Goal: Obtain resource: Obtain resource

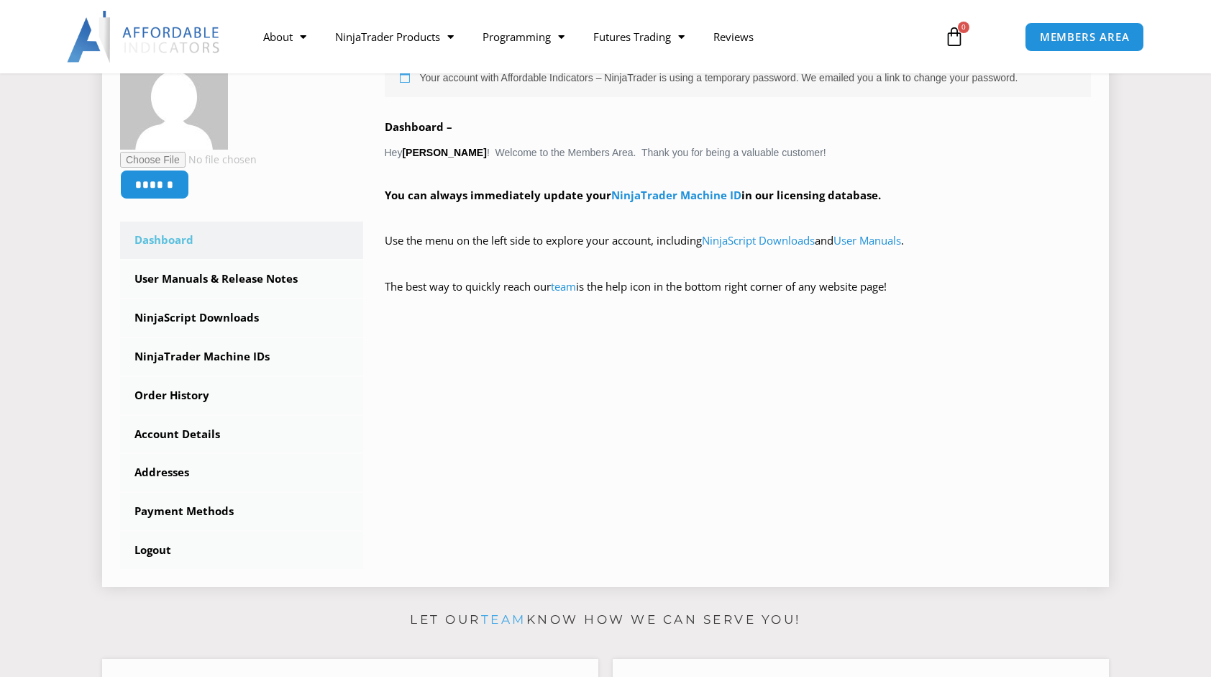
scroll to position [288, 0]
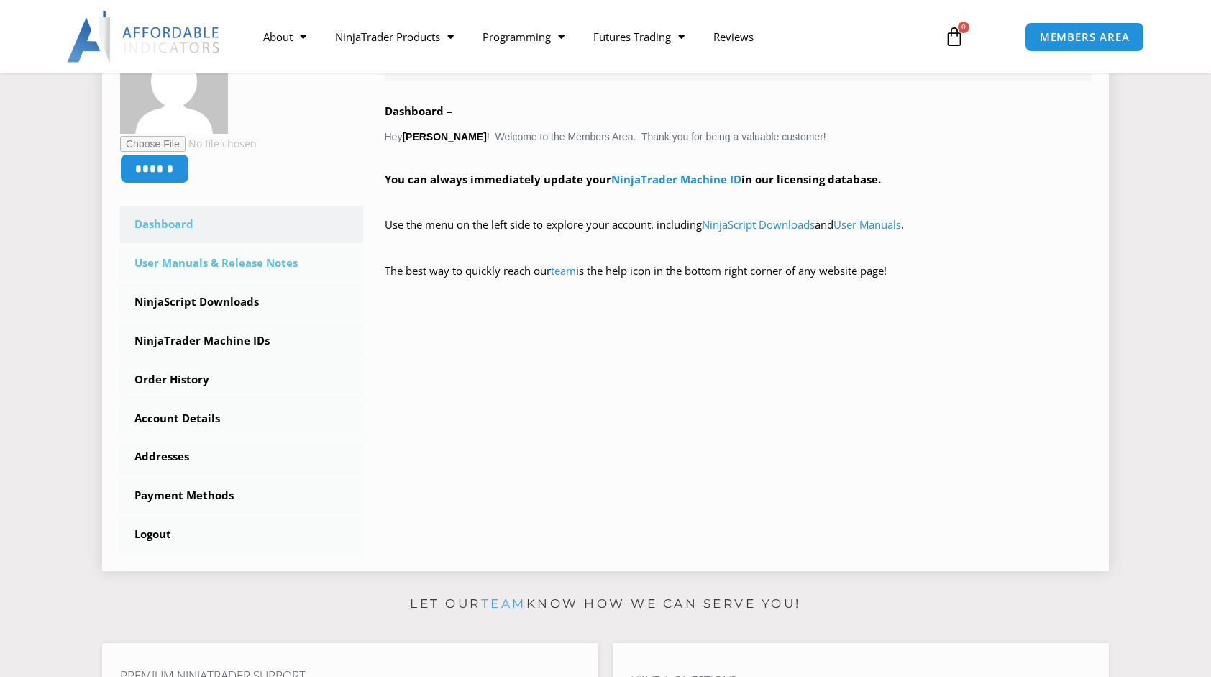
click at [213, 265] on link "User Manuals & Release Notes" at bounding box center [241, 262] width 243 height 37
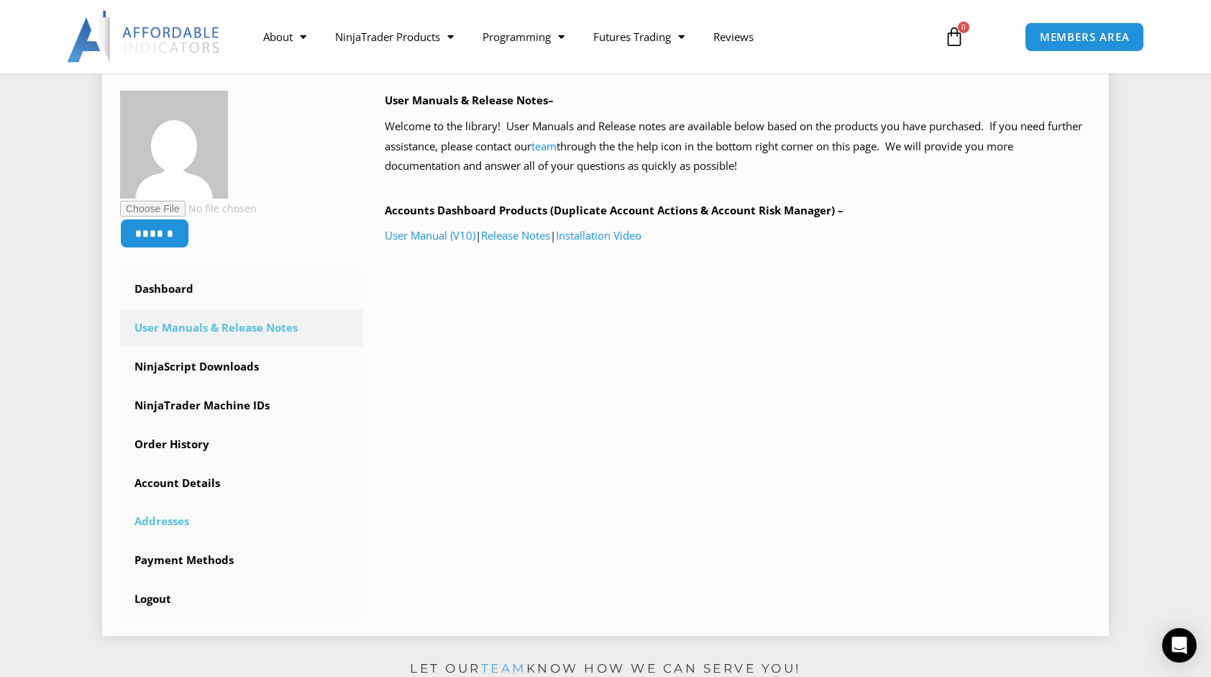
scroll to position [216, 0]
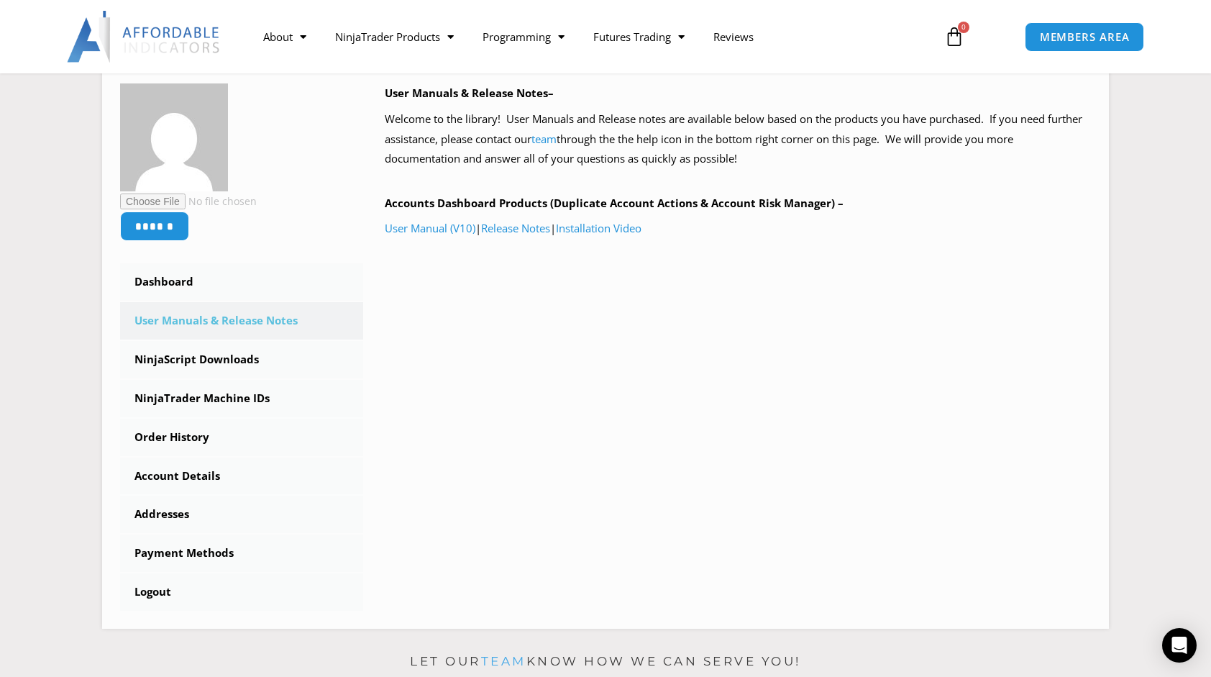
click at [188, 42] on img at bounding box center [144, 37] width 155 height 52
